Goal: Find specific fact: Find specific page/section

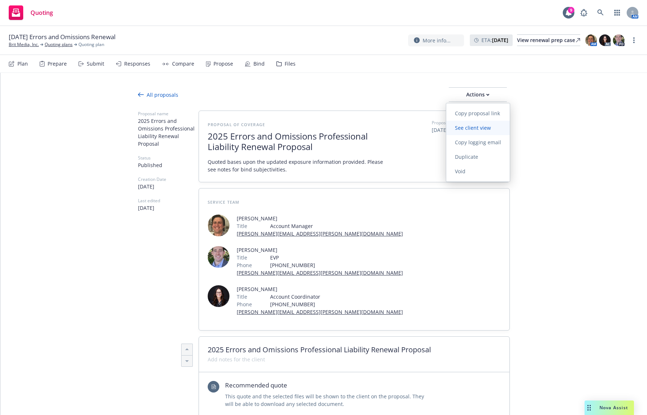
click at [473, 125] on span "See client view" at bounding box center [472, 127] width 53 height 7
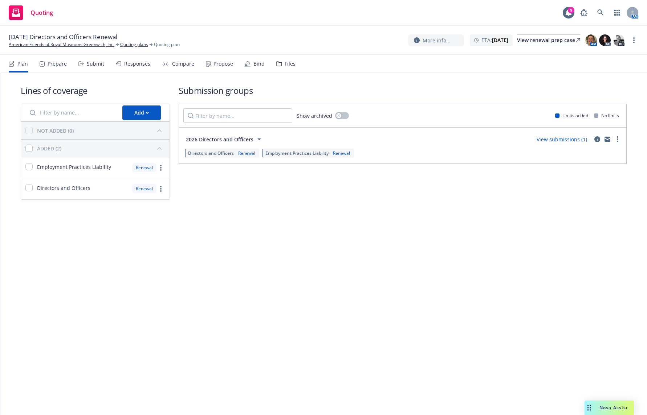
click at [226, 63] on div "Propose" at bounding box center [223, 64] width 20 height 6
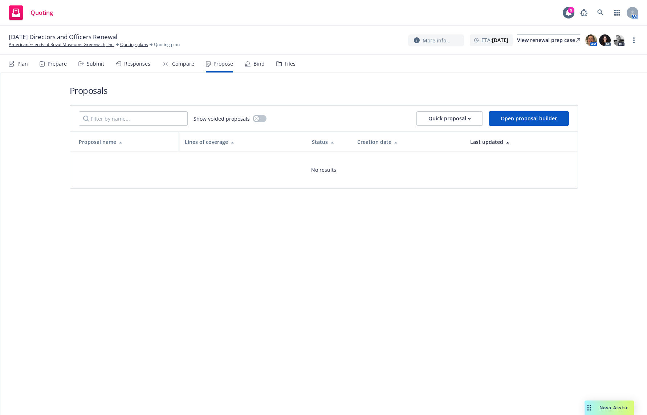
click at [178, 66] on div "Compare" at bounding box center [183, 64] width 22 height 6
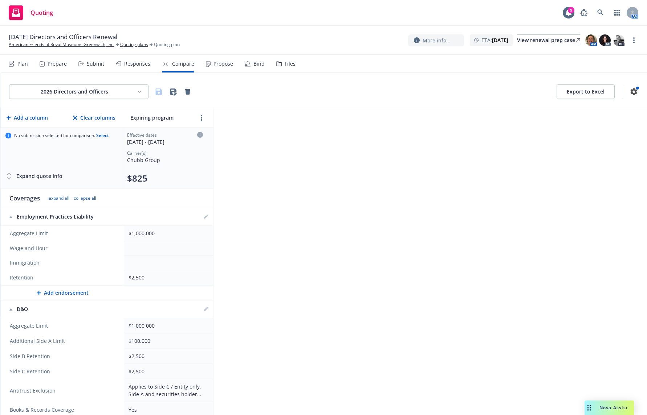
click at [210, 65] on div "Propose" at bounding box center [219, 63] width 27 height 17
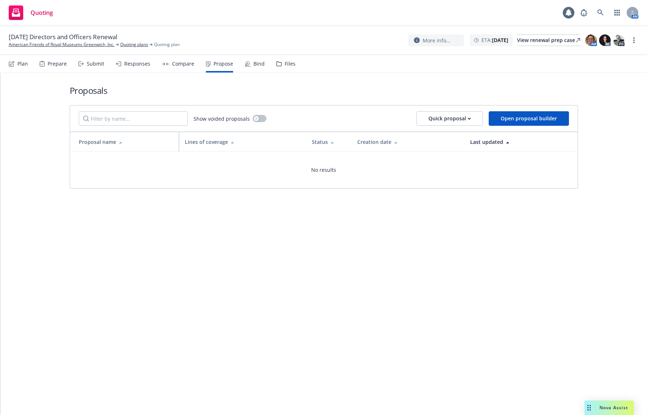
click at [135, 67] on div "Responses" at bounding box center [137, 64] width 26 height 6
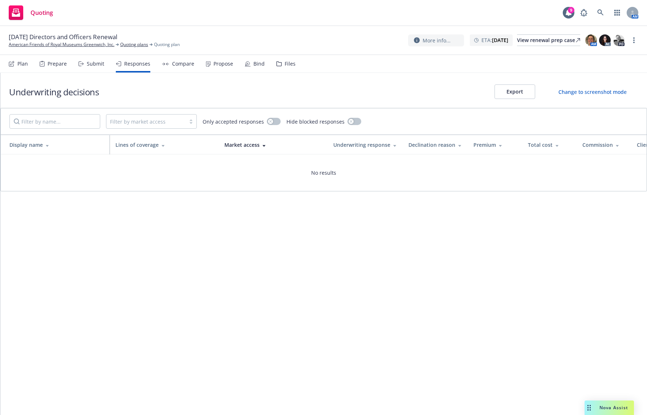
click at [87, 66] on div "Submit" at bounding box center [95, 64] width 17 height 6
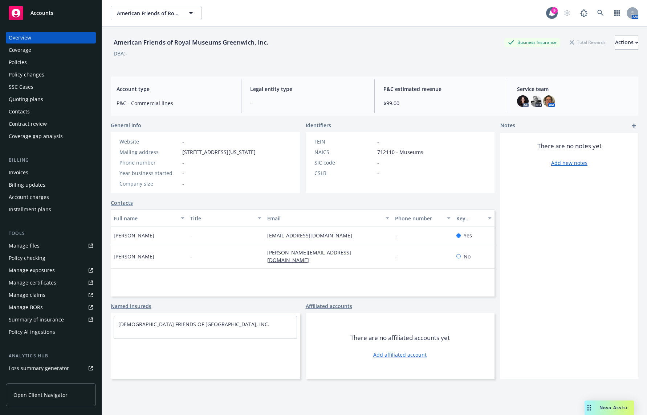
click at [65, 63] on div "Policies" at bounding box center [51, 63] width 84 height 12
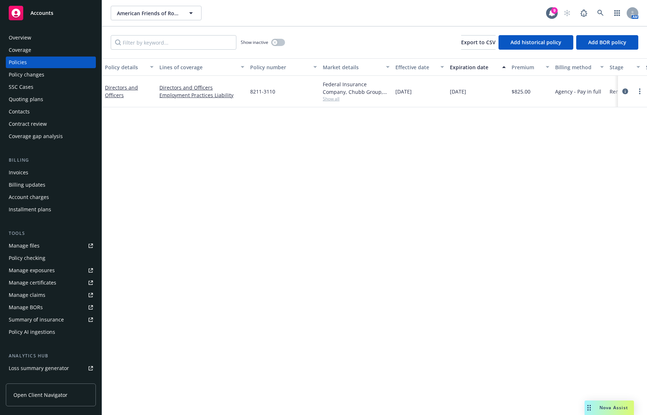
click at [328, 97] on span "Show all" at bounding box center [356, 99] width 67 height 6
click at [441, 123] on div "Policy details Lines of coverage Policy number Market details Effective date Ex…" at bounding box center [374, 236] width 545 height 357
drag, startPoint x: 277, startPoint y: 93, endPoint x: 247, endPoint y: 95, distance: 30.6
click at [247, 95] on div "Directors and Officers Directors and Officers Employment Practices Liability 82…" at bounding box center [452, 92] width 700 height 32
copy div "8211-3110"
